Goal: Find specific page/section: Find specific page/section

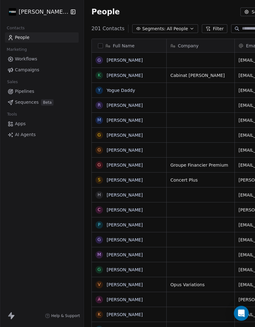
scroll to position [311, 258]
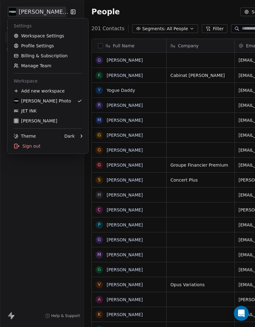
click at [26, 110] on div "JET INK" at bounding box center [25, 111] width 23 height 6
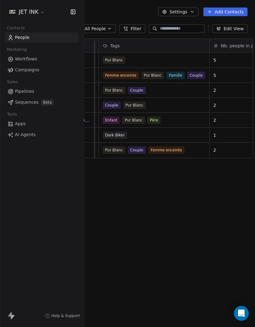
scroll to position [9, 0]
click at [148, 56] on div "Pur Blanc" at bounding box center [148, 59] width 91 height 7
click at [147, 56] on div "Pur Blanc" at bounding box center [148, 59] width 91 height 7
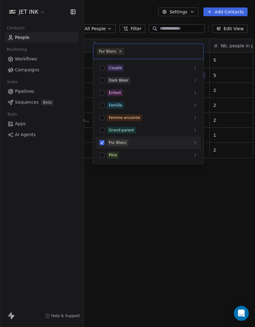
click at [102, 106] on button "Suggestions" at bounding box center [102, 105] width 5 height 5
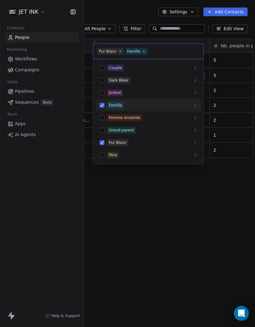
click at [101, 69] on button "Suggestions" at bounding box center [102, 67] width 5 height 5
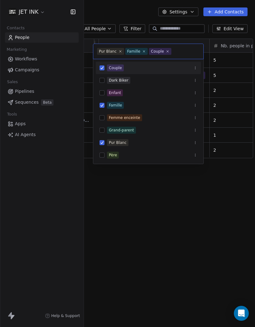
click at [127, 183] on html "JET INK Contacts People Marketing Workflows Campaigns Sales Pipelines Sequences…" at bounding box center [127, 163] width 255 height 327
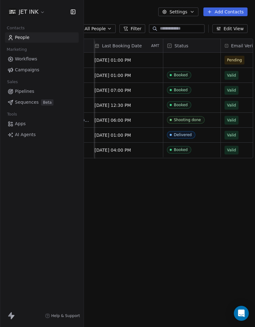
scroll to position [0, 291]
click at [186, 53] on div "grid" at bounding box center [192, 60] width 57 height 15
click at [189, 53] on div "grid" at bounding box center [192, 60] width 57 height 15
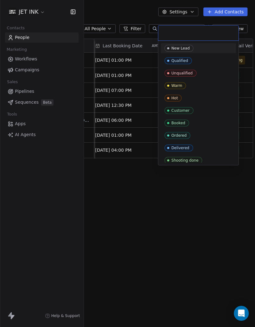
click at [186, 122] on span "Booked" at bounding box center [177, 123] width 25 height 7
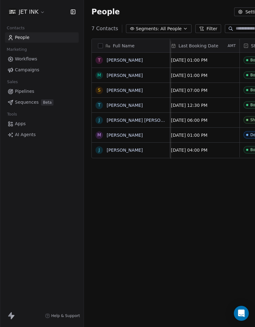
scroll to position [0, 0]
click at [123, 58] on link "[PERSON_NAME]" at bounding box center [125, 60] width 36 height 5
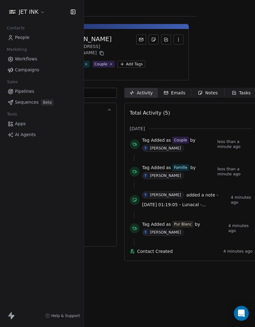
scroll to position [0, 58]
